Goal: Task Accomplishment & Management: Manage account settings

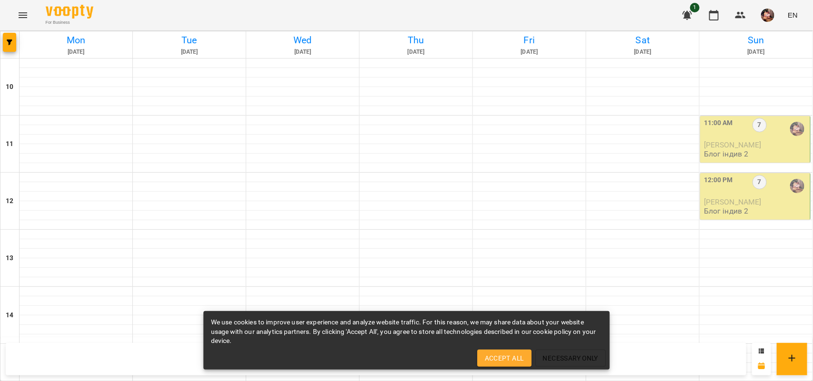
scroll to position [377, 0]
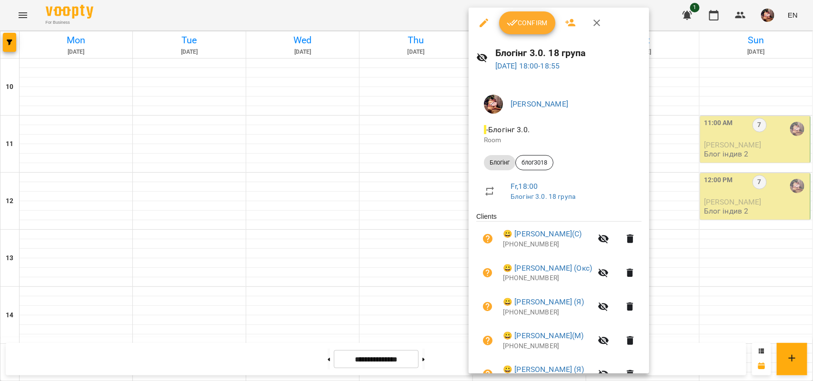
click at [517, 20] on icon "button" at bounding box center [512, 22] width 11 height 11
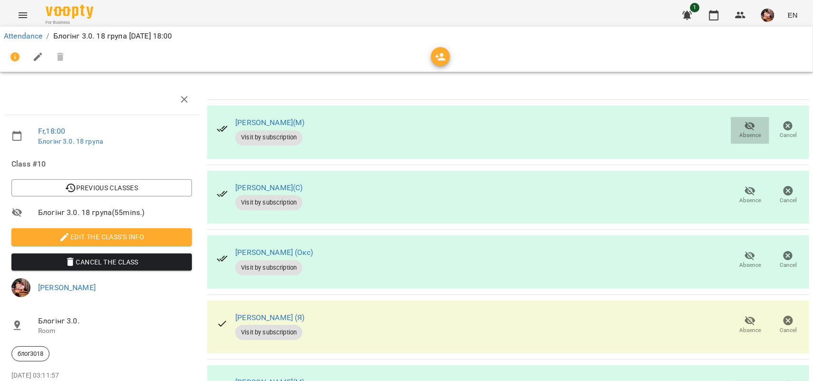
click at [737, 120] on span "Absence" at bounding box center [750, 129] width 27 height 19
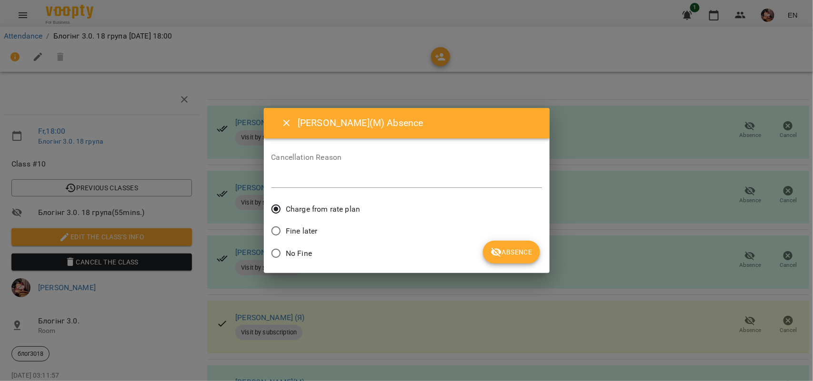
click at [297, 253] on span "No Fine" at bounding box center [299, 253] width 26 height 11
click at [500, 255] on icon "submit" at bounding box center [495, 252] width 11 height 11
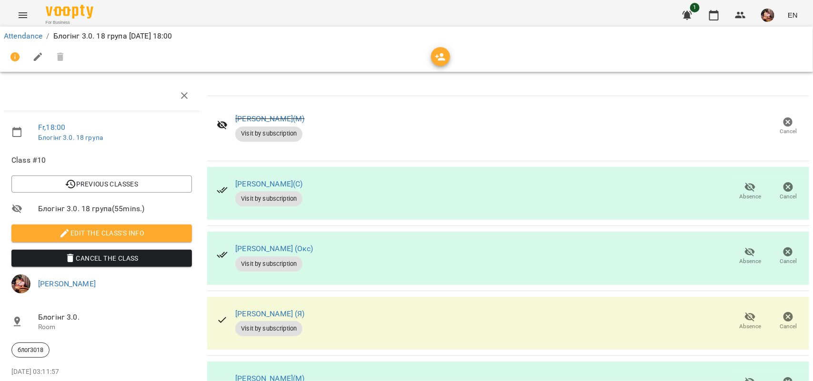
scroll to position [115, 0]
click at [745, 248] on icon "button" at bounding box center [750, 252] width 10 height 9
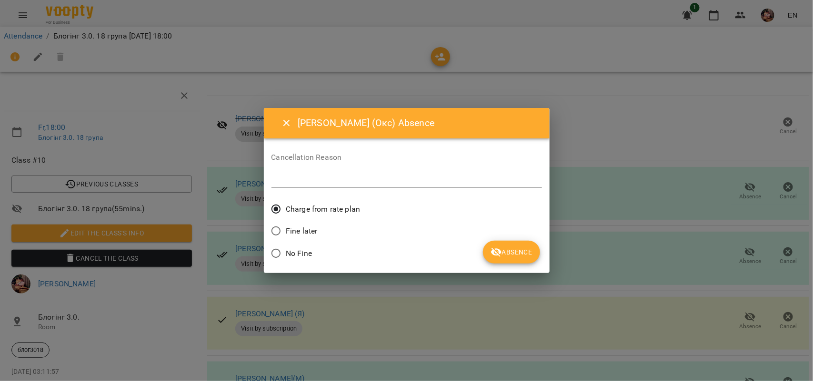
click at [294, 248] on span "No Fine" at bounding box center [299, 253] width 26 height 11
click at [521, 256] on span "Absence" at bounding box center [510, 252] width 41 height 11
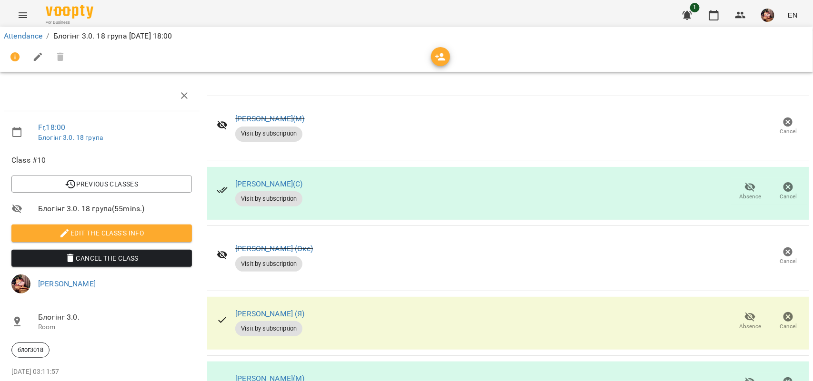
scroll to position [191, 0]
click at [710, 17] on icon "button" at bounding box center [713, 15] width 11 height 11
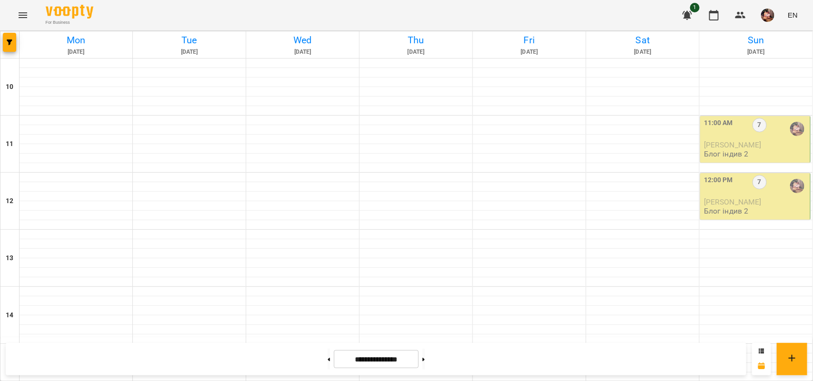
scroll to position [314, 0]
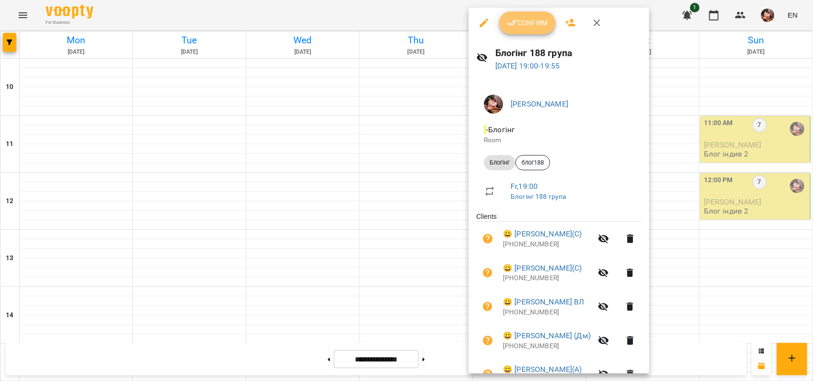
click at [530, 21] on span "Confirm" at bounding box center [527, 22] width 41 height 11
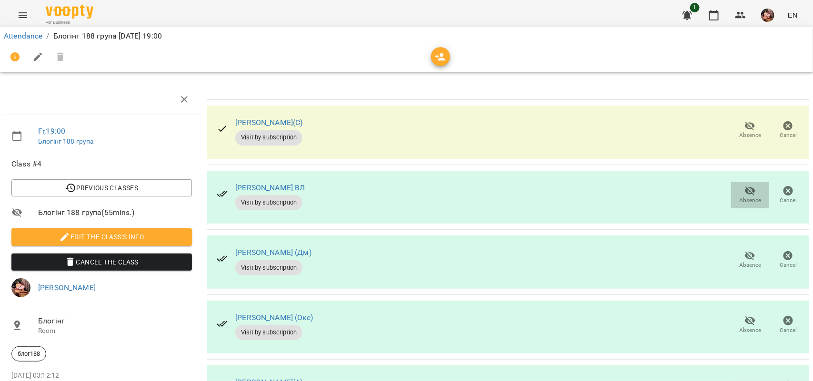
click at [739, 199] on span "Absence" at bounding box center [750, 201] width 22 height 8
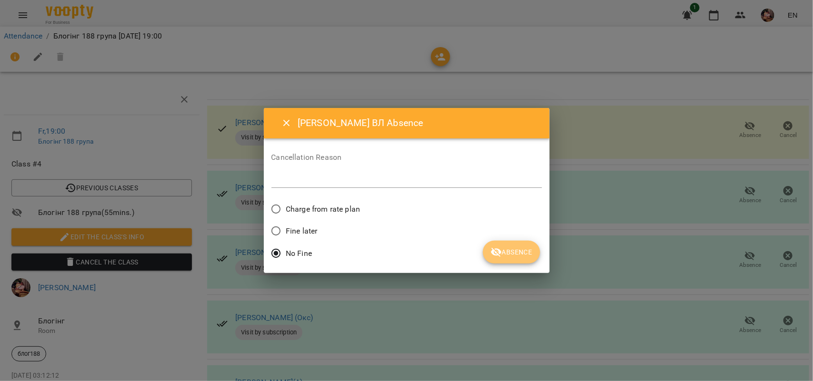
click at [510, 252] on span "Absence" at bounding box center [510, 252] width 41 height 11
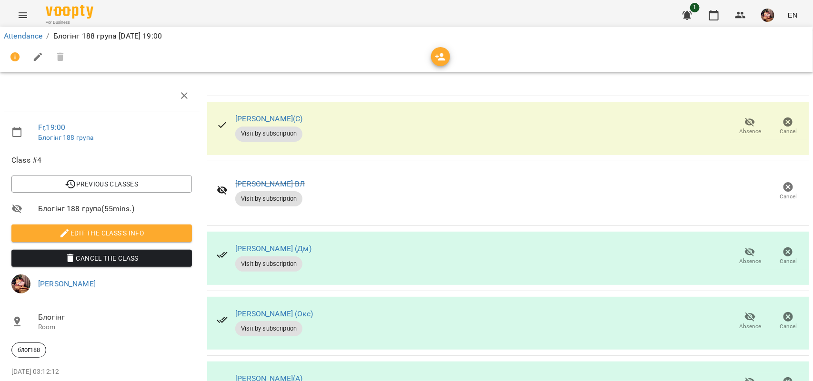
scroll to position [386, 0]
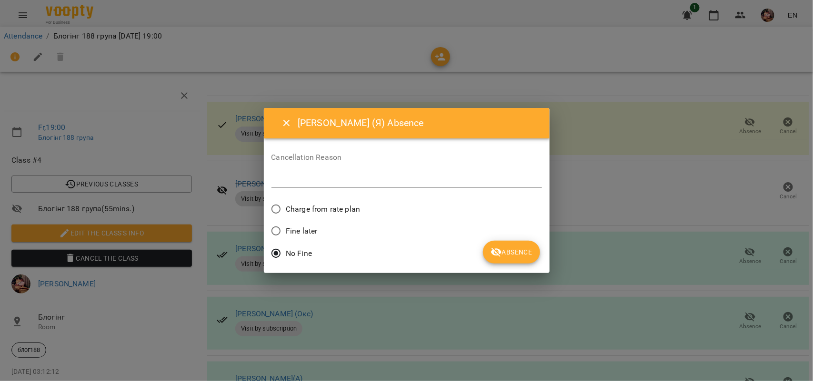
click at [506, 248] on span "Absence" at bounding box center [510, 252] width 41 height 11
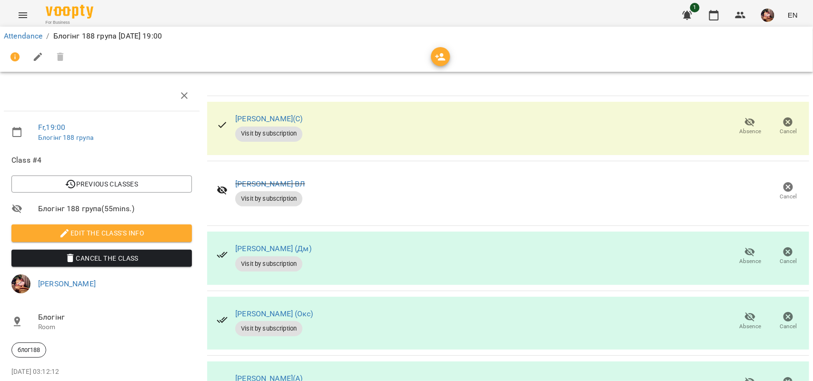
scroll to position [143, 0]
click at [739, 323] on span "Absence" at bounding box center [750, 327] width 22 height 8
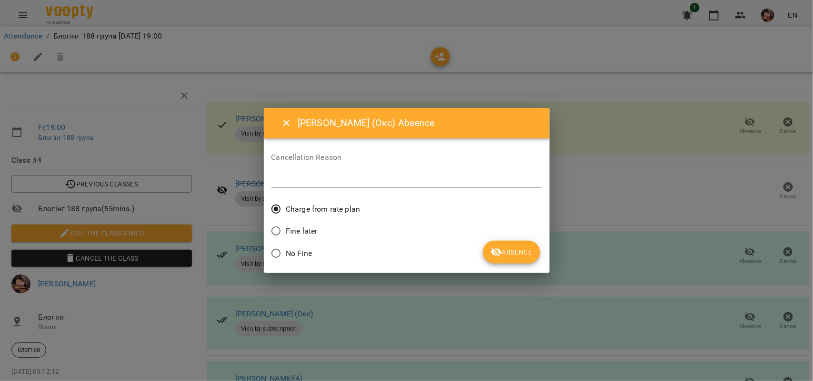
click at [300, 252] on span "No Fine" at bounding box center [299, 253] width 26 height 11
click at [497, 251] on icon "submit" at bounding box center [495, 252] width 11 height 11
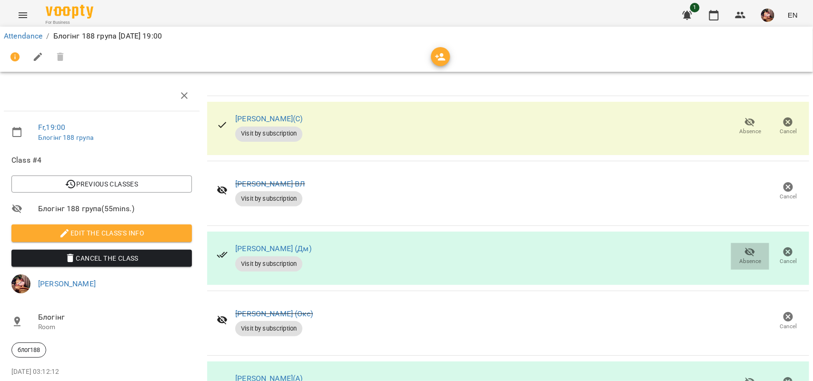
click at [744, 247] on icon "button" at bounding box center [749, 252] width 11 height 11
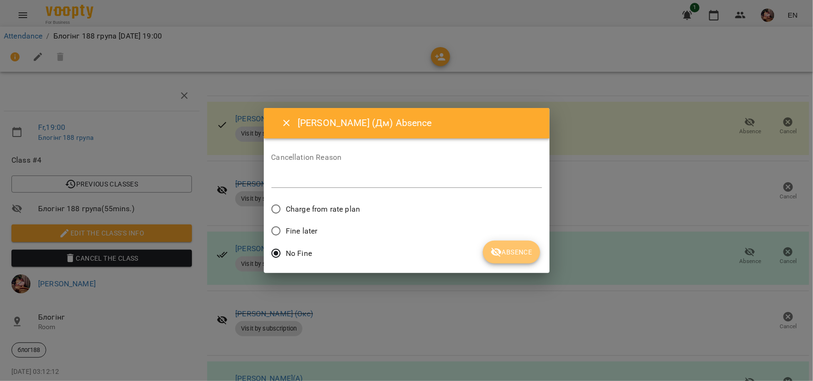
click at [499, 251] on icon "submit" at bounding box center [496, 252] width 10 height 9
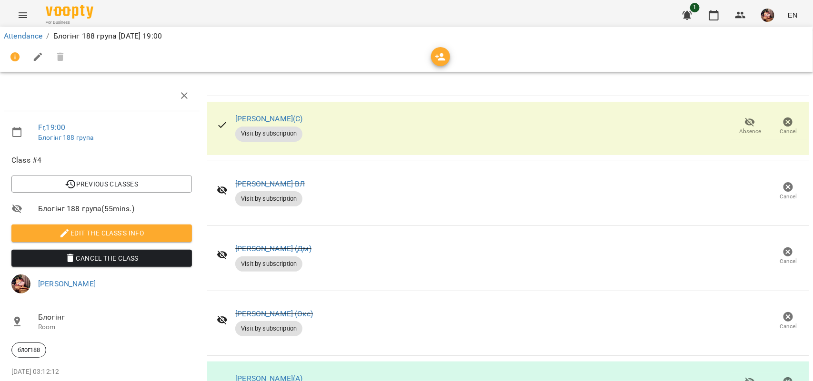
scroll to position [386, 0]
click at [713, 18] on icon "button" at bounding box center [713, 15] width 11 height 11
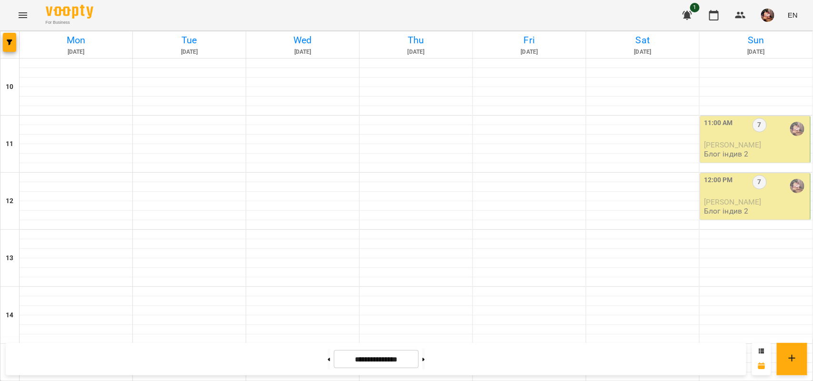
scroll to position [402, 0]
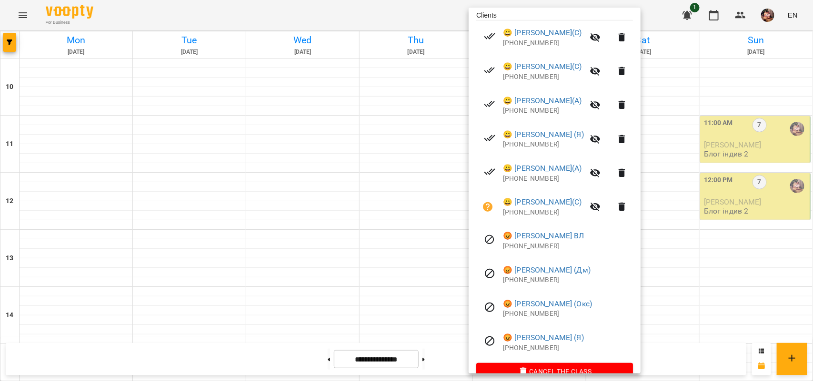
scroll to position [206, 0]
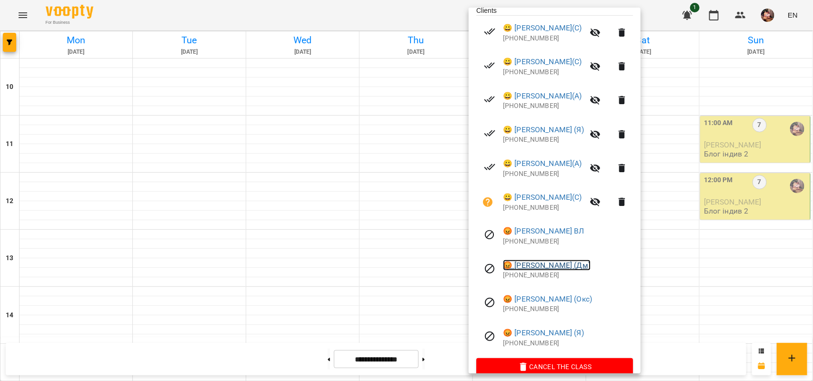
click at [524, 268] on link "😡 Діана Бондар (Дм)" at bounding box center [547, 265] width 88 height 11
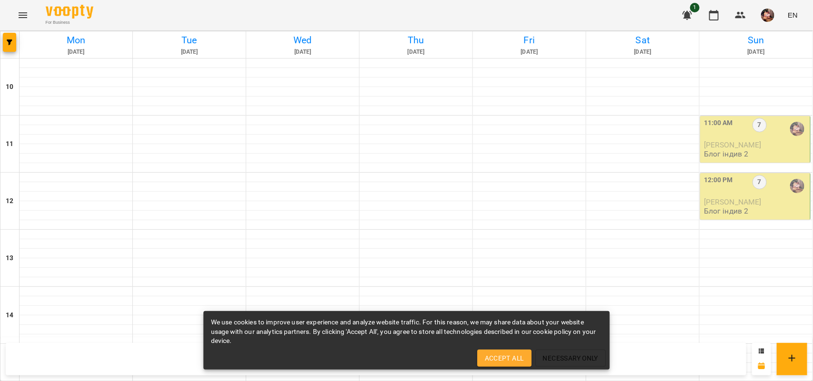
scroll to position [463, 0]
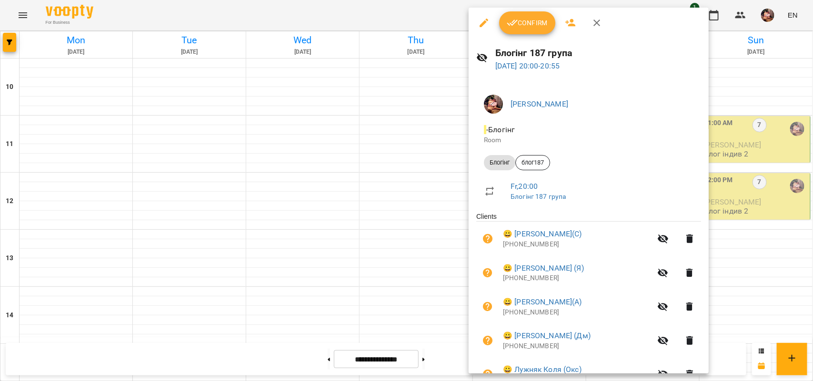
scroll to position [1, 0]
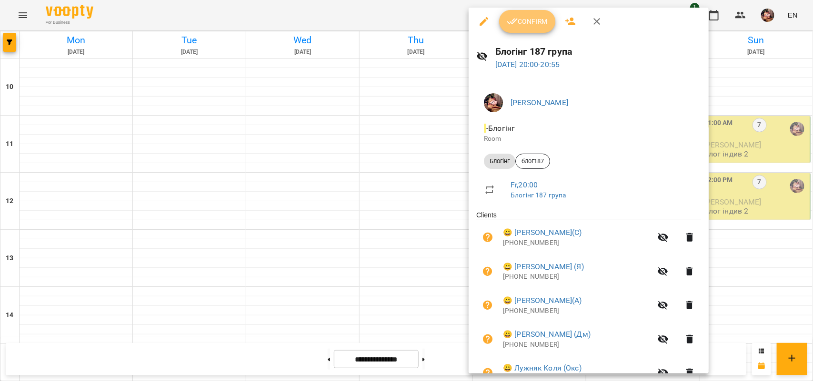
click at [532, 25] on span "Confirm" at bounding box center [527, 21] width 41 height 11
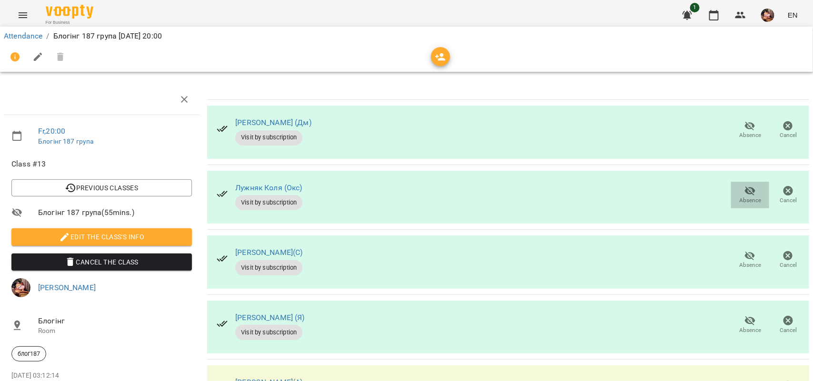
click at [744, 193] on icon "button" at bounding box center [749, 190] width 11 height 11
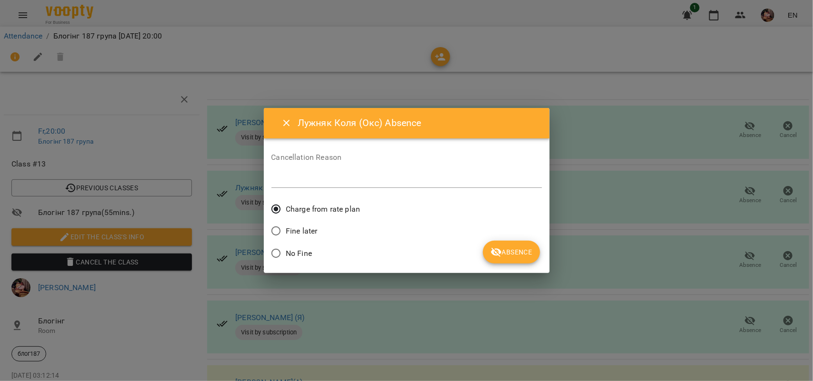
click at [289, 259] on span "No Fine" at bounding box center [299, 253] width 26 height 11
click at [498, 255] on icon "submit" at bounding box center [496, 252] width 10 height 9
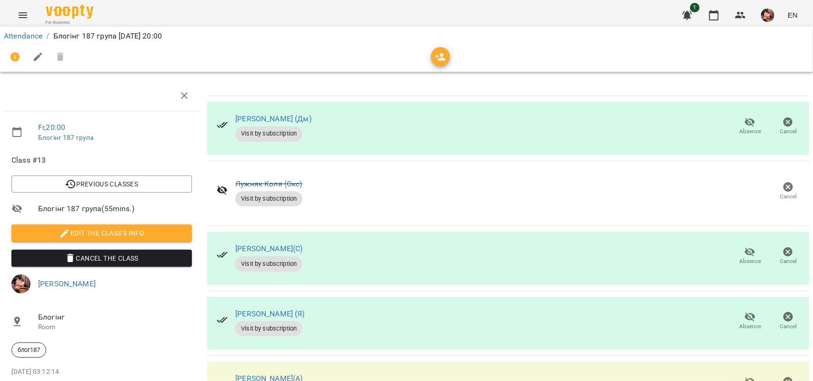
scroll to position [80, 0]
click at [739, 323] on span "Absence" at bounding box center [750, 327] width 22 height 8
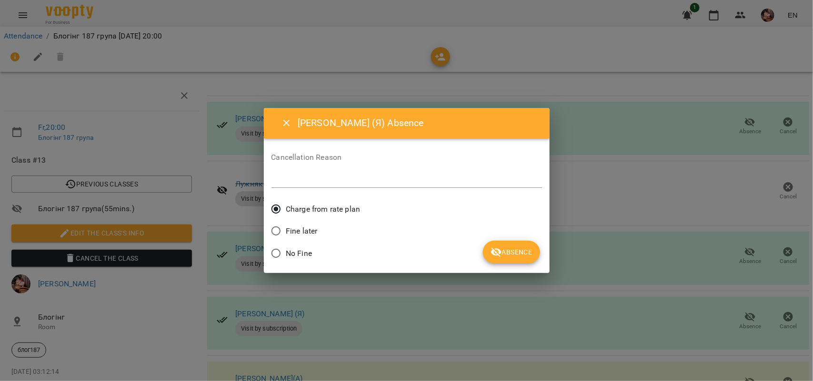
click at [298, 248] on span "No Fine" at bounding box center [299, 253] width 26 height 11
click at [520, 247] on span "Absence" at bounding box center [510, 252] width 41 height 11
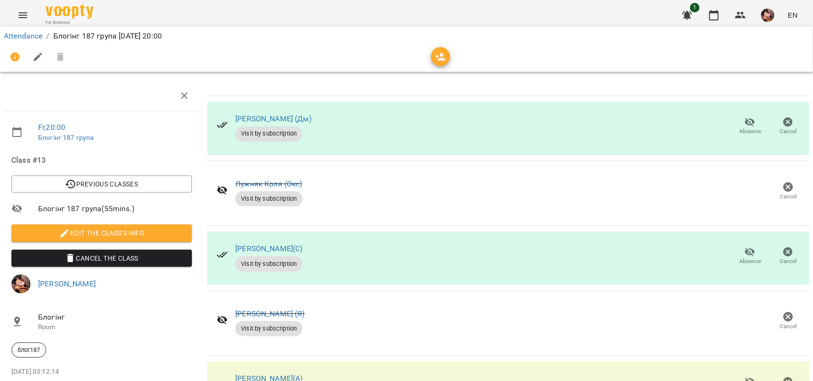
click at [745, 378] on icon "button" at bounding box center [750, 382] width 10 height 9
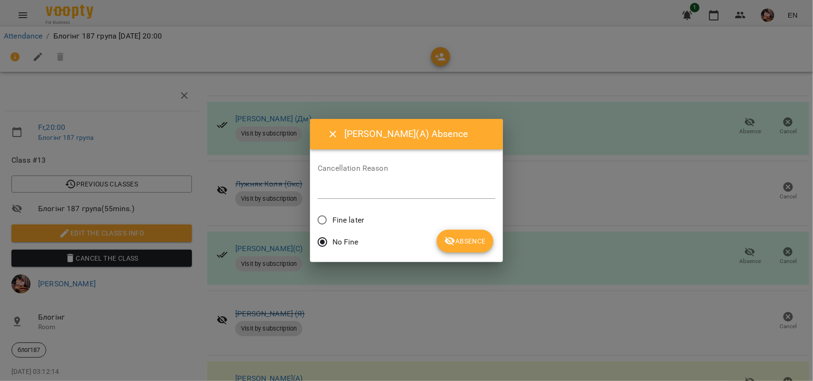
click at [463, 240] on span "Absence" at bounding box center [464, 241] width 41 height 11
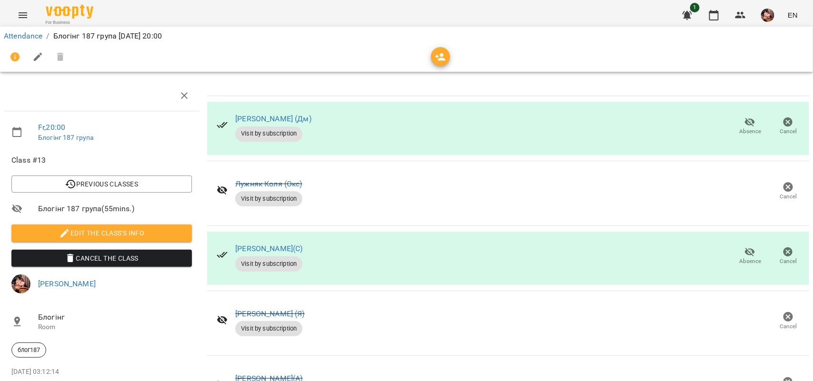
scroll to position [0, 0]
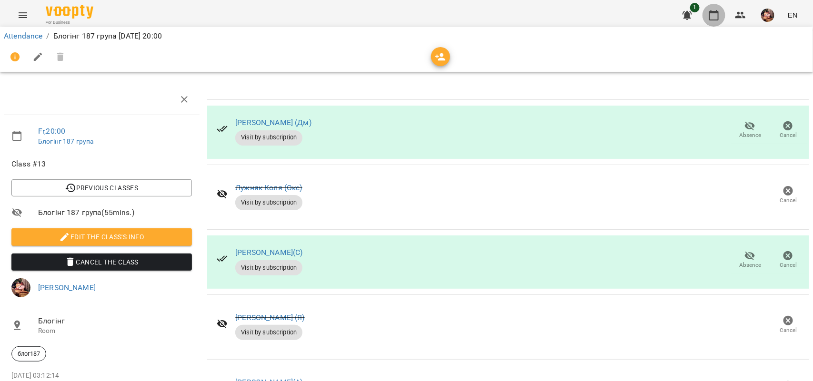
click at [713, 16] on icon "button" at bounding box center [713, 15] width 11 height 11
